Goal: Check status: Check status

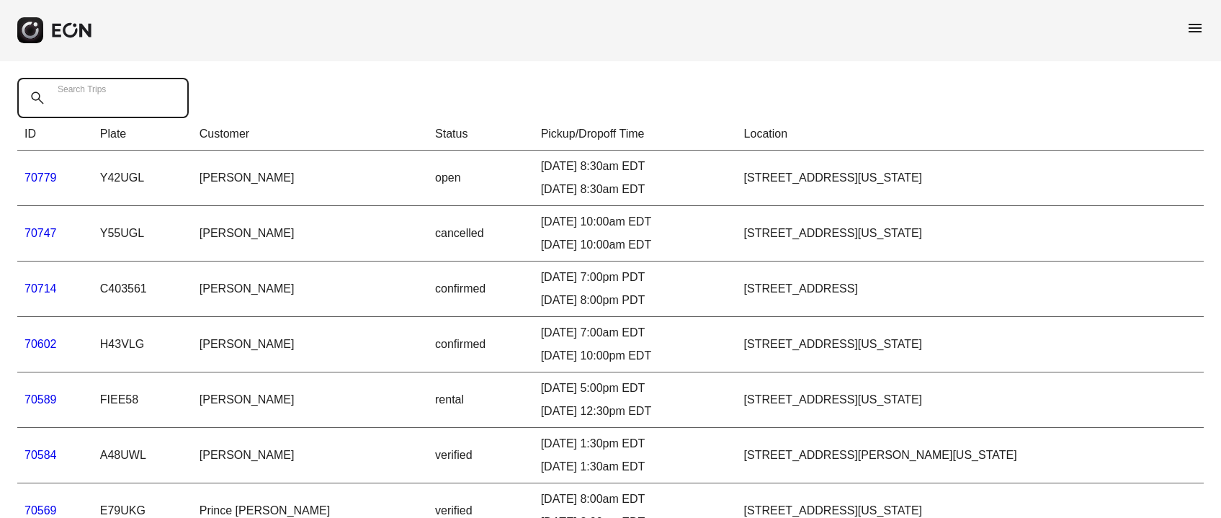
click at [71, 108] on Trips "Search Trips" at bounding box center [102, 98] width 171 height 40
paste Trips "*****"
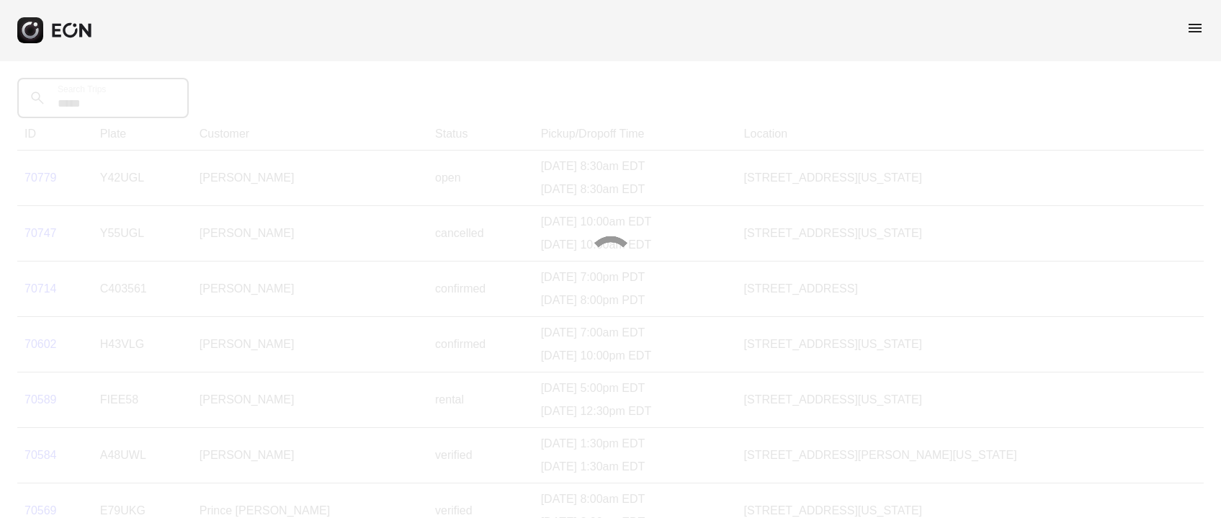
type Trips "*****"
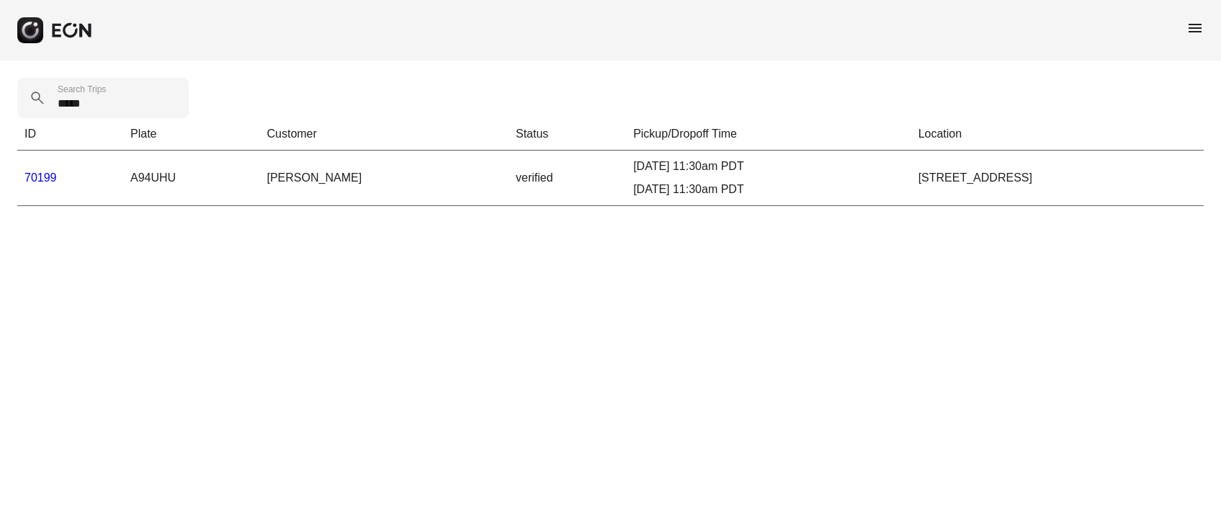
click at [37, 174] on link "70199" at bounding box center [40, 177] width 32 height 12
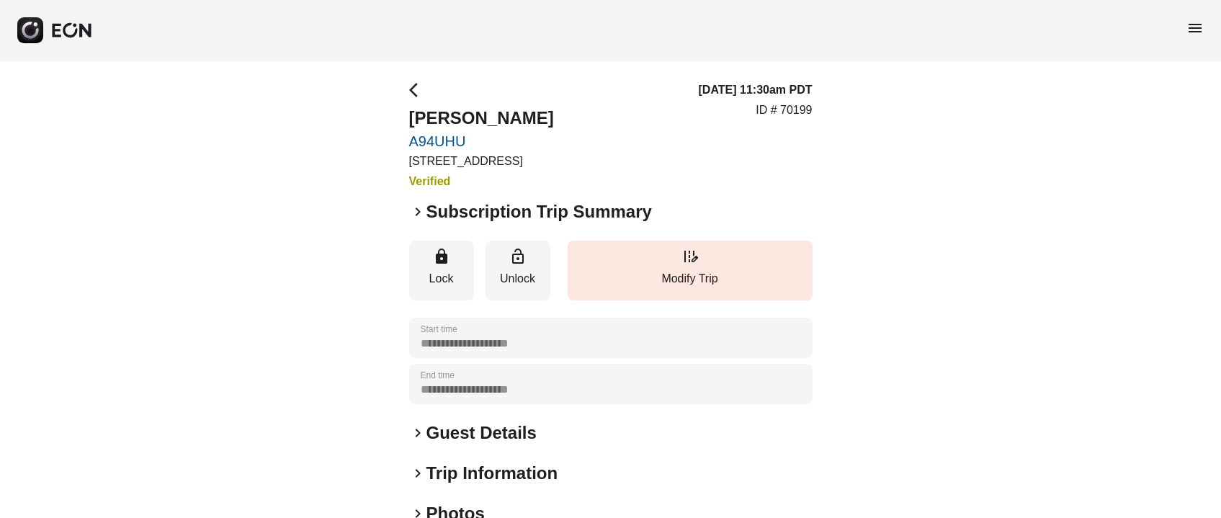
drag, startPoint x: 409, startPoint y: 115, endPoint x: 490, endPoint y: 125, distance: 82.1
click at [523, 126] on h2 "[PERSON_NAME]" at bounding box center [481, 118] width 145 height 23
click at [452, 115] on h2 "[PERSON_NAME]" at bounding box center [481, 118] width 145 height 23
click at [486, 116] on h2 "[PERSON_NAME]" at bounding box center [481, 118] width 145 height 23
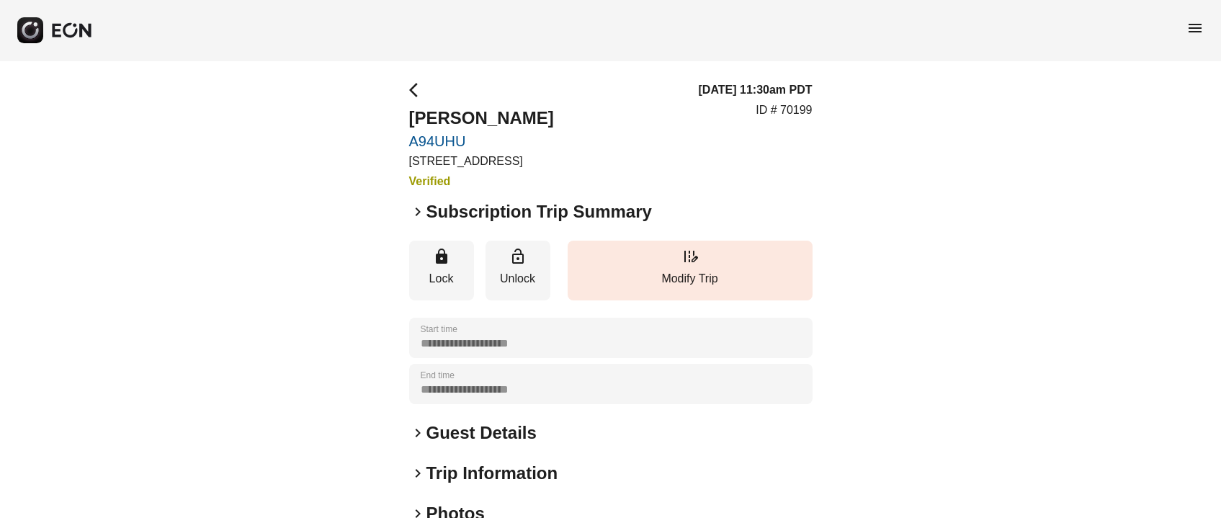
click at [486, 116] on h2 "[PERSON_NAME]" at bounding box center [481, 118] width 145 height 23
copy h2 "[PERSON_NAME]"
click at [445, 434] on h2 "Guest Details" at bounding box center [482, 432] width 110 height 23
click at [784, 112] on p "ID # 70199" at bounding box center [784, 110] width 56 height 17
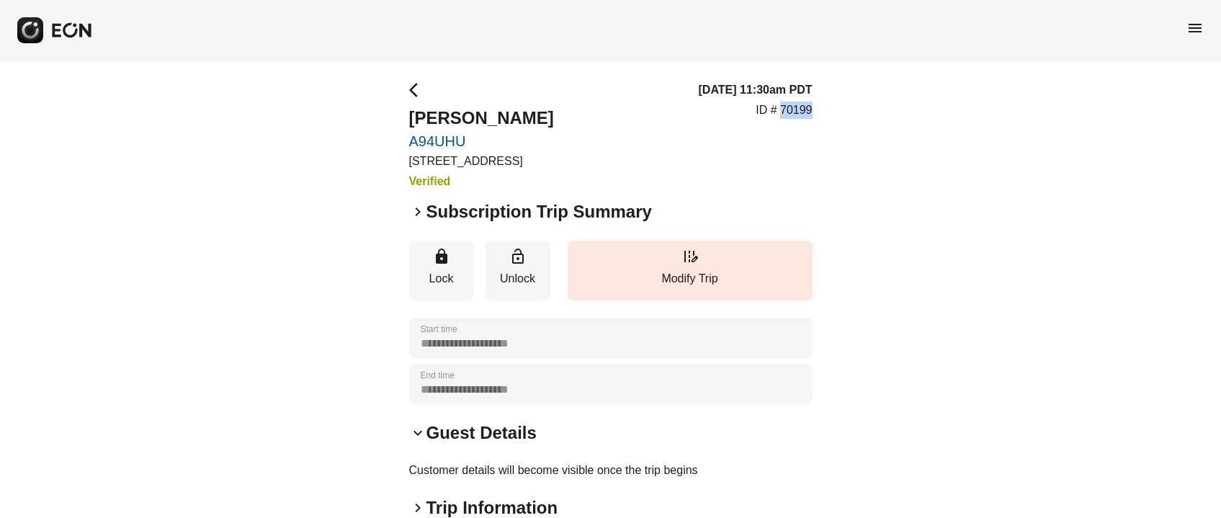
click at [784, 112] on p "ID # 70199" at bounding box center [784, 110] width 56 height 17
copy p "70199"
drag, startPoint x: 409, startPoint y: 144, endPoint x: 465, endPoint y: 156, distance: 58.1
click at [442, 148] on link "A94UHU" at bounding box center [481, 141] width 145 height 17
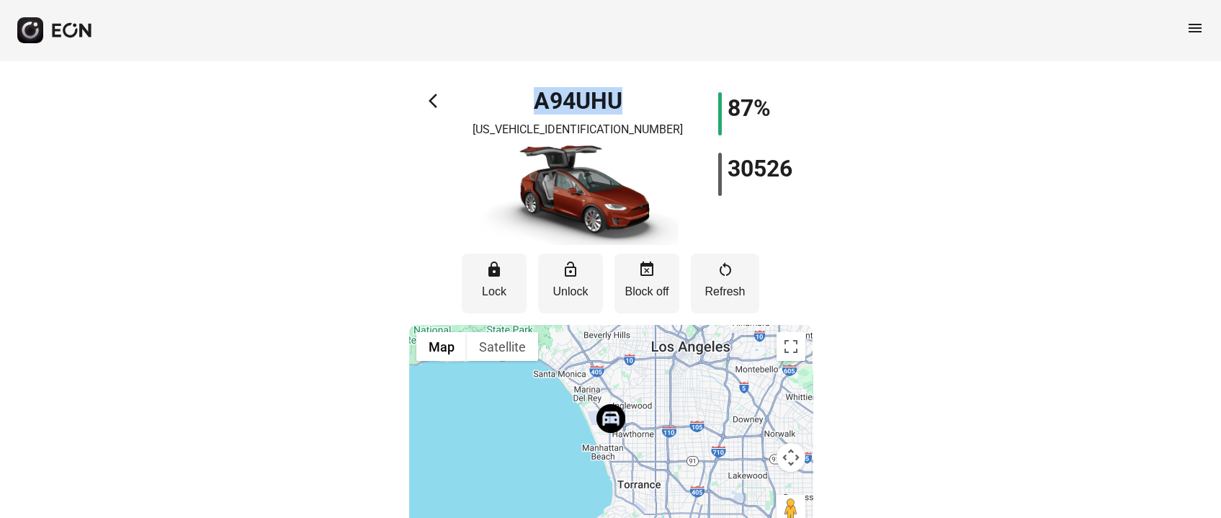
drag, startPoint x: 530, startPoint y: 103, endPoint x: 599, endPoint y: 113, distance: 69.9
click at [599, 113] on div "A94UHU [US_VEHICLE_IDENTIFICATION_NUMBER]" at bounding box center [578, 168] width 202 height 153
copy h1 "A94UHU"
click at [432, 113] on button "arrow_back_ios" at bounding box center [433, 103] width 9 height 22
